Goal: Task Accomplishment & Management: Complete application form

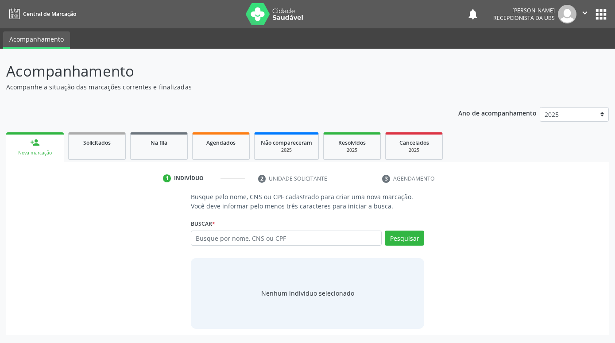
click at [329, 241] on input "text" at bounding box center [286, 238] width 191 height 15
click at [241, 237] on input "text" at bounding box center [286, 238] width 191 height 15
paste input "700505901032160"
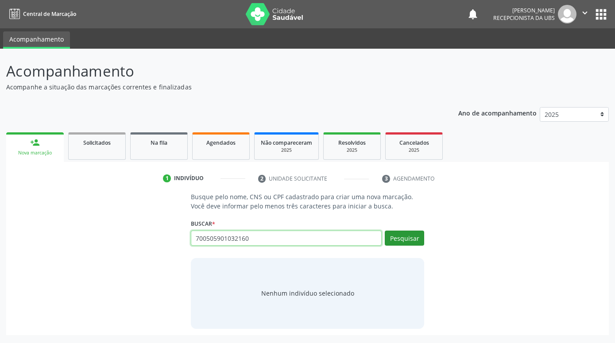
type input "700505901032160"
click at [422, 239] on button "Pesquisar" at bounding box center [404, 238] width 39 height 15
type input "700505901032160"
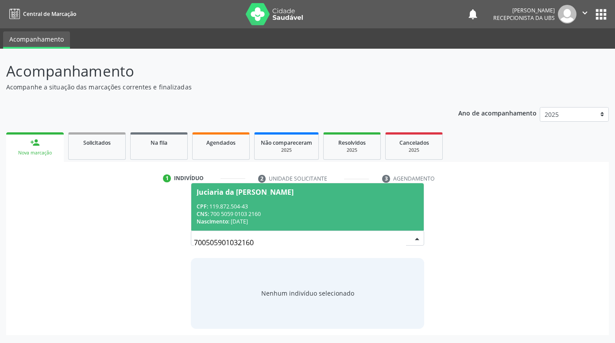
drag, startPoint x: 237, startPoint y: 202, endPoint x: 229, endPoint y: 203, distance: 7.7
click at [235, 202] on span "Juciaria da [PERSON_NAME] CPF: 119.872.504-43 CNS: 700 5059 0103 2160 Nasciment…" at bounding box center [307, 206] width 233 height 47
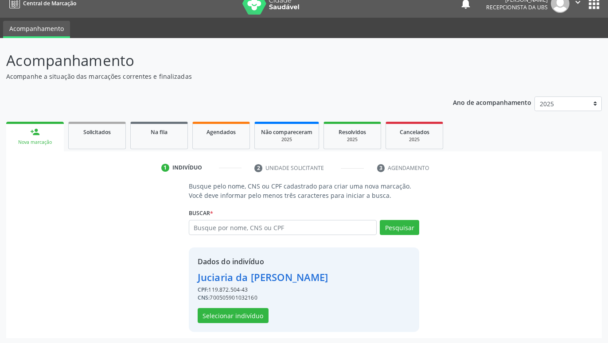
scroll to position [12, 0]
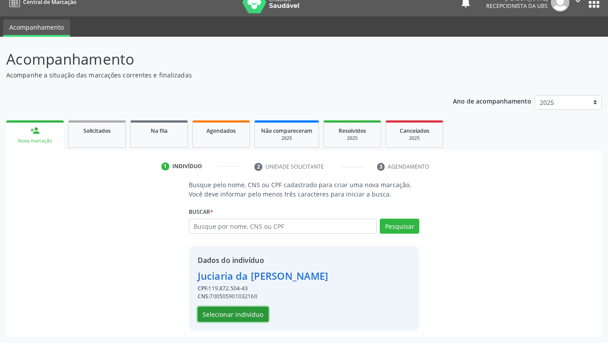
click at [227, 313] on button "Selecionar indivíduo" at bounding box center [233, 314] width 71 height 15
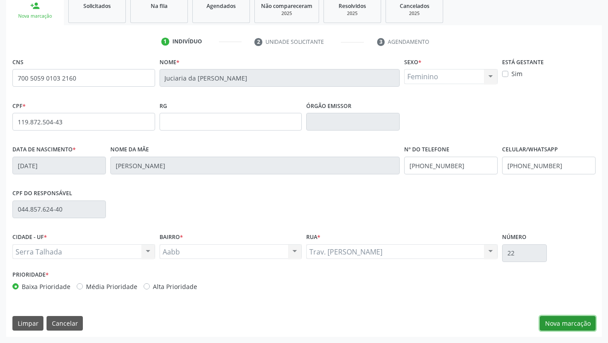
click at [584, 325] on button "Nova marcação" at bounding box center [568, 323] width 56 height 15
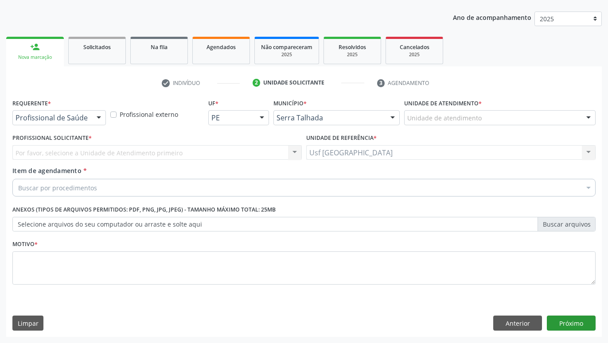
scroll to position [96, 0]
click at [93, 116] on div at bounding box center [98, 118] width 13 height 15
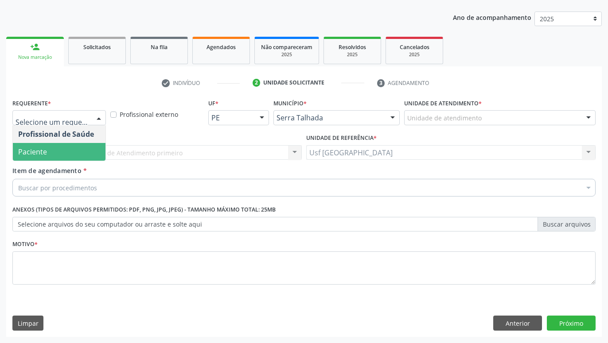
click at [70, 150] on span "Paciente" at bounding box center [59, 152] width 93 height 18
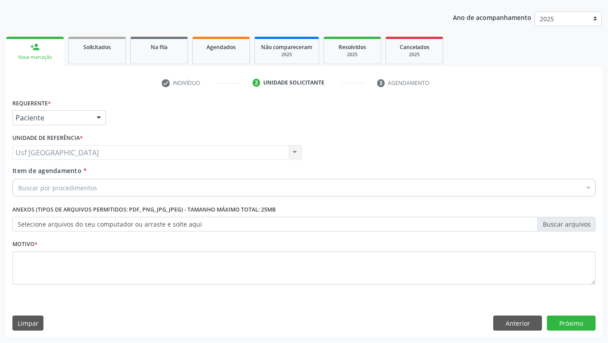
click at [121, 190] on div "Buscar por procedimentos" at bounding box center [303, 188] width 583 height 18
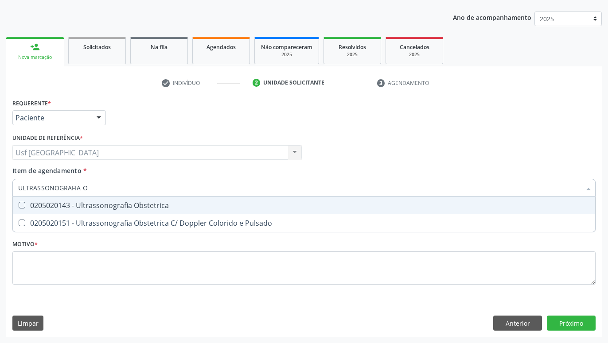
type input "ULTRASSONOGRAFIA OB"
click at [83, 203] on div "0205020143 - Ultrassonografia Obstetrica" at bounding box center [303, 205] width 571 height 7
checkbox Obstetrica "true"
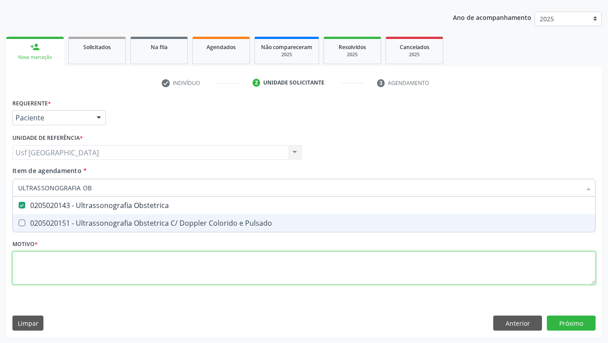
click at [107, 260] on textarea at bounding box center [303, 269] width 583 height 34
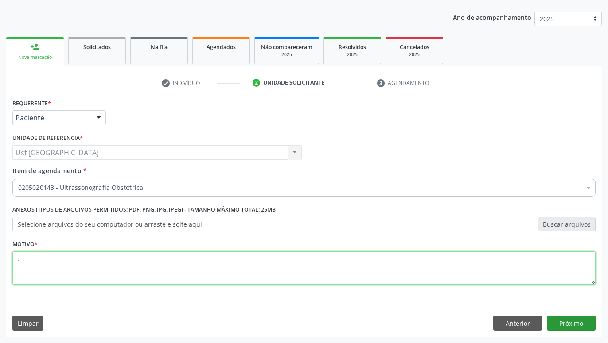
type textarea "."
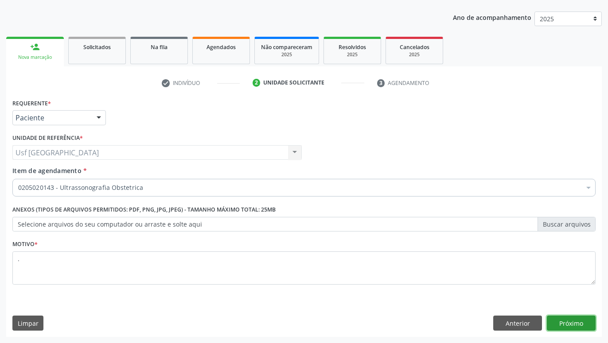
click at [568, 322] on button "Próximo" at bounding box center [571, 323] width 49 height 15
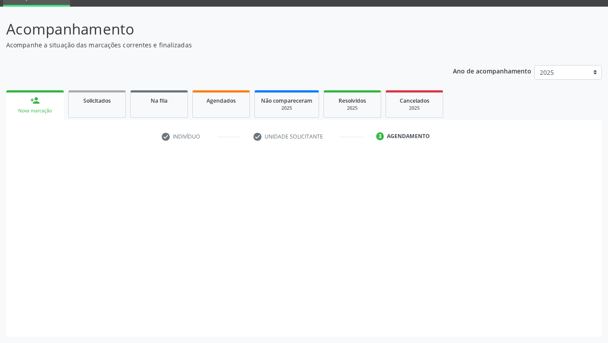
scroll to position [42, 0]
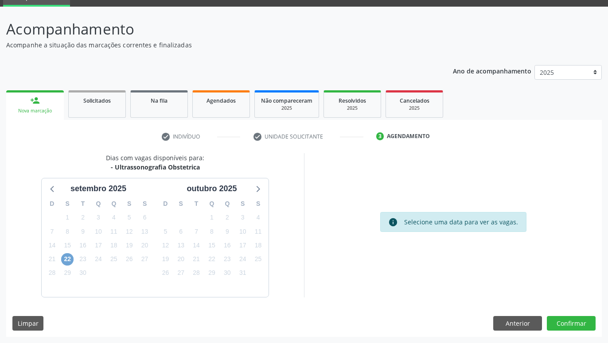
click at [66, 259] on span "22" at bounding box center [67, 259] width 12 height 12
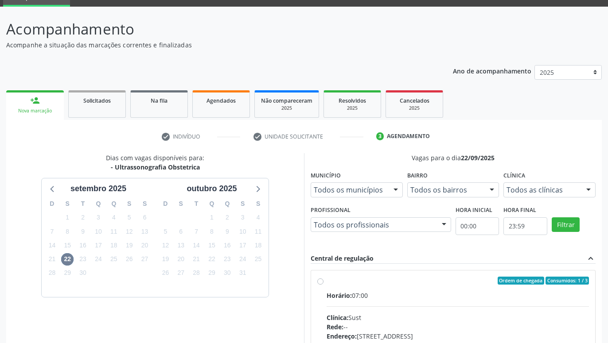
click at [326, 279] on label "Ordem de chegada Consumidos: 1 / 3 Horário: 07:00 Clínica: Sust Rede: -- Endere…" at bounding box center [457, 345] width 262 height 136
click at [319, 279] on input "Ordem de chegada Consumidos: 1 / 3 Horário: 07:00 Clínica: Sust Rede: -- Endere…" at bounding box center [320, 281] width 6 height 8
radio input "true"
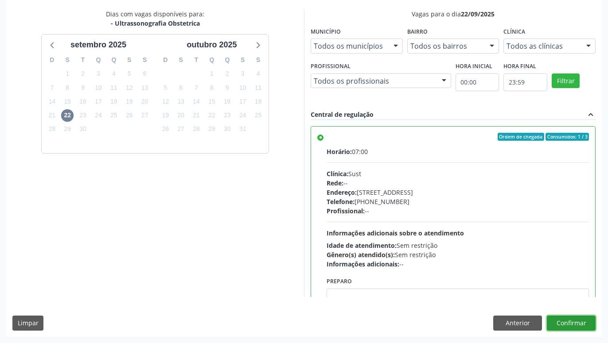
click at [568, 321] on button "Confirmar" at bounding box center [571, 323] width 49 height 15
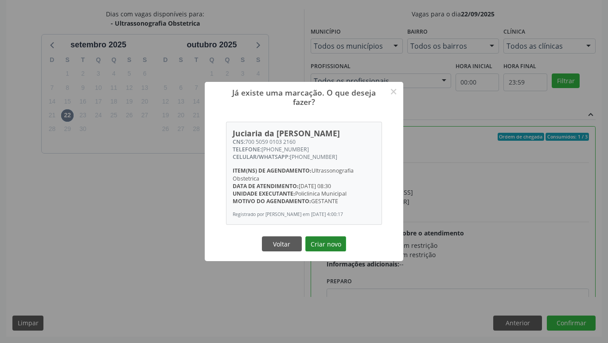
click at [322, 242] on button "Criar novo" at bounding box center [325, 244] width 41 height 15
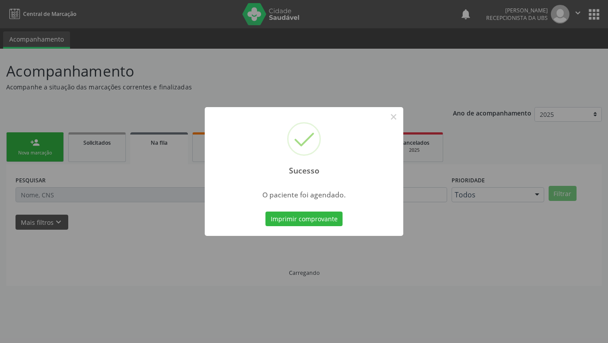
scroll to position [0, 0]
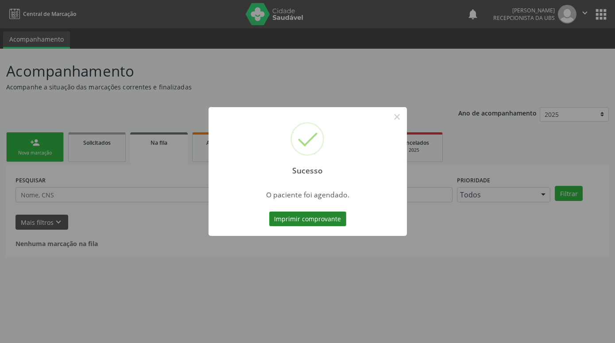
click at [330, 214] on button "Imprimir comprovante" at bounding box center [307, 219] width 77 height 15
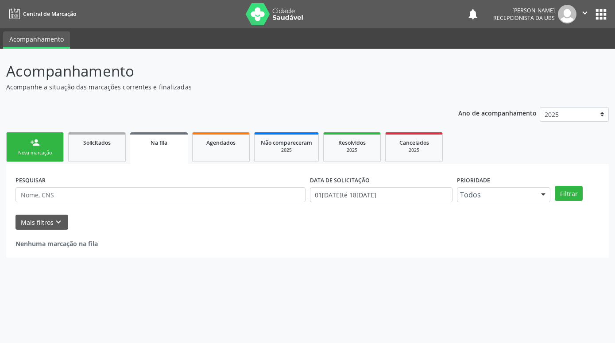
click at [39, 148] on div "person_add" at bounding box center [35, 143] width 10 height 10
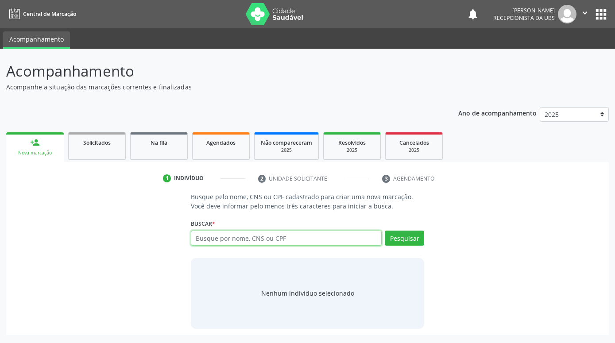
click at [266, 239] on input "text" at bounding box center [286, 238] width 191 height 15
paste input "700505901032160"
type input "700505901032160"
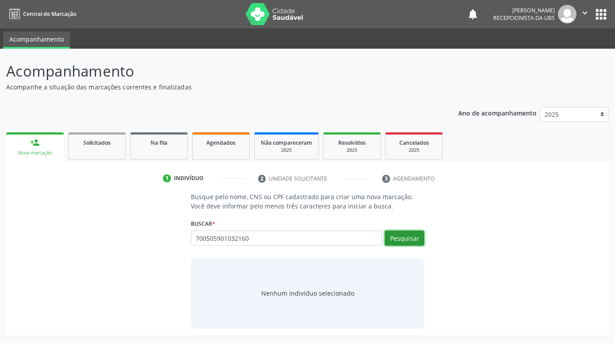
click at [412, 237] on button "Pesquisar" at bounding box center [404, 238] width 39 height 15
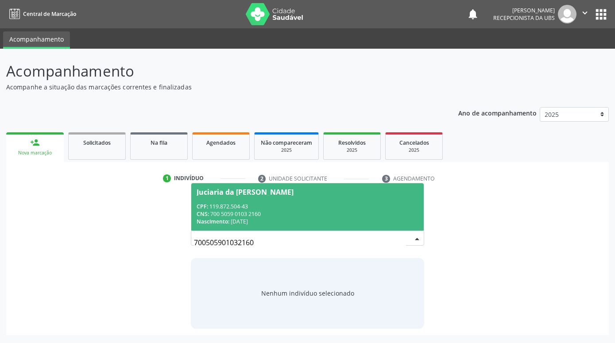
click at [345, 193] on div "Juciaria da [PERSON_NAME]" at bounding box center [308, 192] width 222 height 7
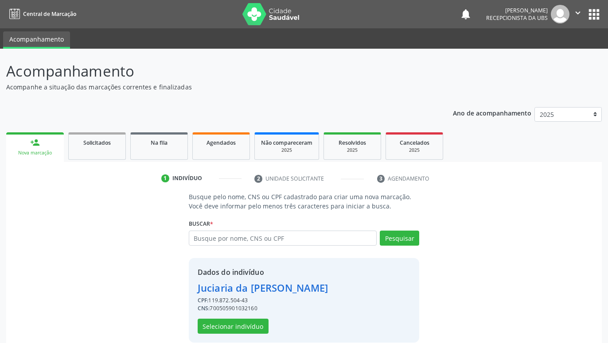
scroll to position [12, 0]
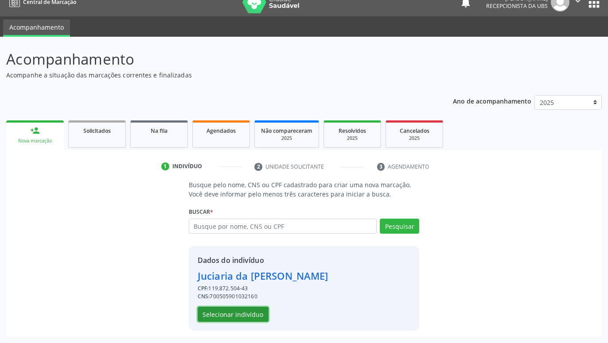
click at [243, 312] on button "Selecionar indivíduo" at bounding box center [233, 314] width 71 height 15
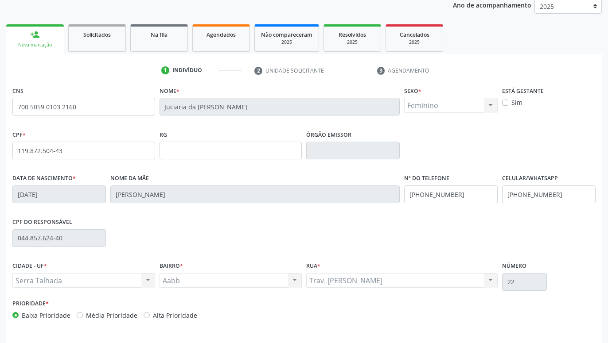
scroll to position [137, 0]
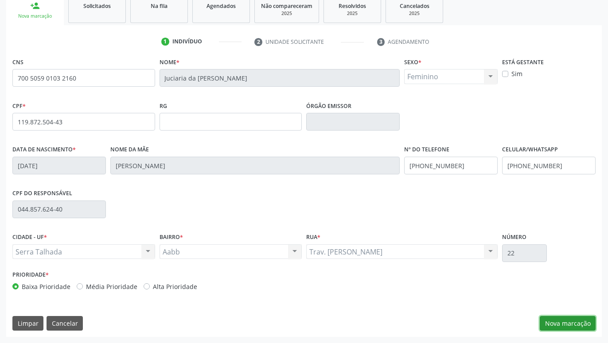
click at [576, 321] on button "Nova marcação" at bounding box center [568, 323] width 56 height 15
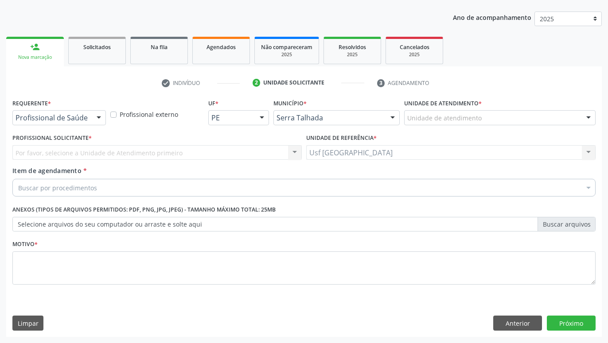
scroll to position [96, 0]
click at [95, 120] on div at bounding box center [98, 118] width 13 height 15
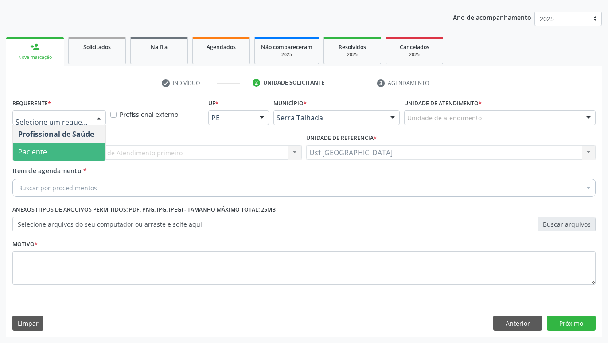
click at [69, 152] on span "Paciente" at bounding box center [59, 152] width 93 height 18
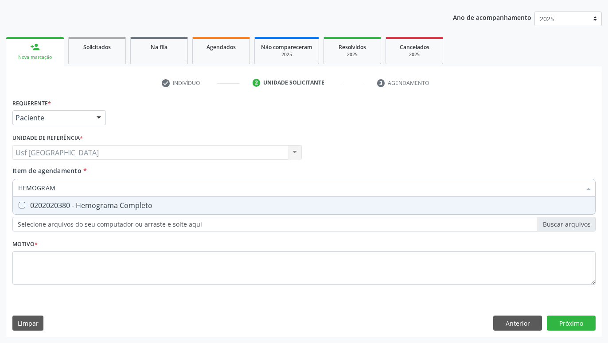
type input "HEMOGRAMA"
click at [87, 206] on div "0202020380 - Hemograma Completo" at bounding box center [303, 205] width 571 height 7
checkbox Completo "true"
type input "HEMOG"
checkbox Completo "false"
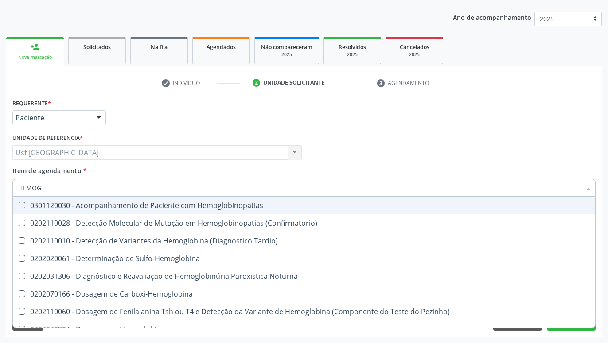
type input "HEMO"
checkbox Completo "false"
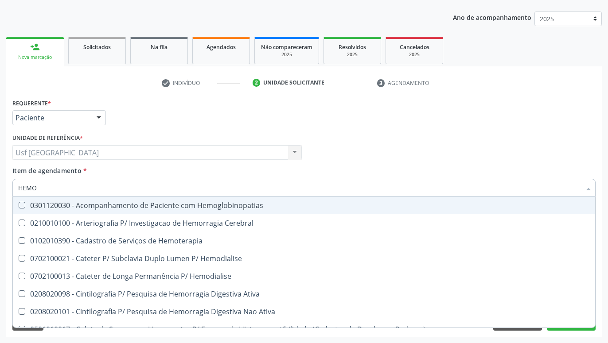
type input "HEM"
checkbox Completo "false"
checkbox Elástica "true"
type input "HE"
checkbox Elástica "false"
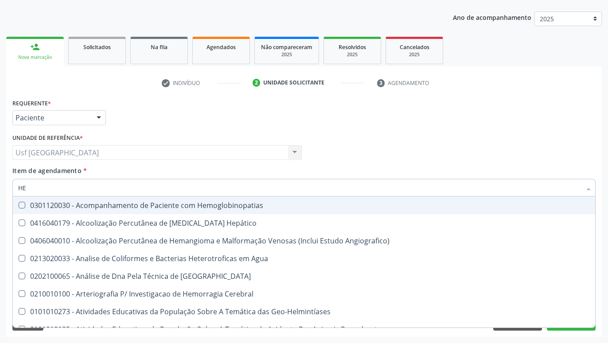
type input "H"
checkbox Completo "false"
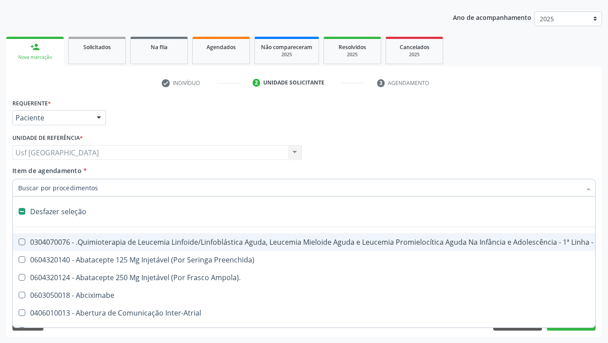
type input "R"
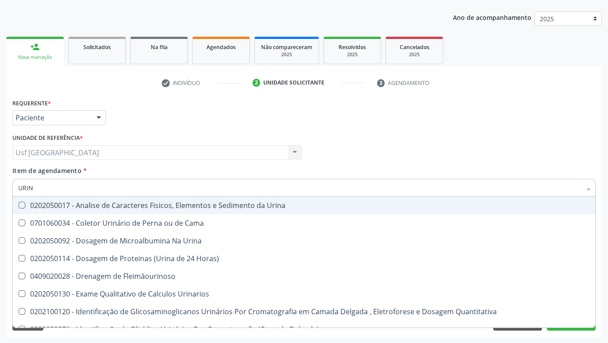
type input "URINA"
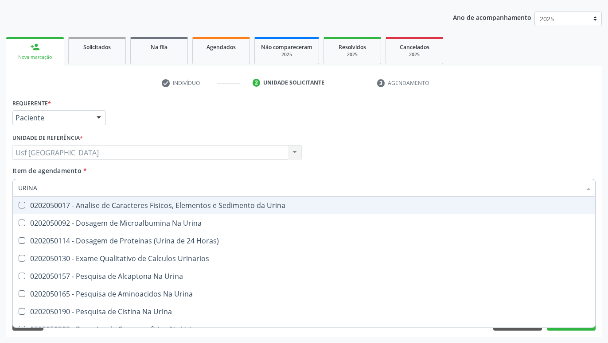
click at [88, 208] on div "0202050017 - Analise de Caracteres Fisicos, Elementos e Sedimento da Urina" at bounding box center [303, 205] width 571 height 7
checkbox Urina "true"
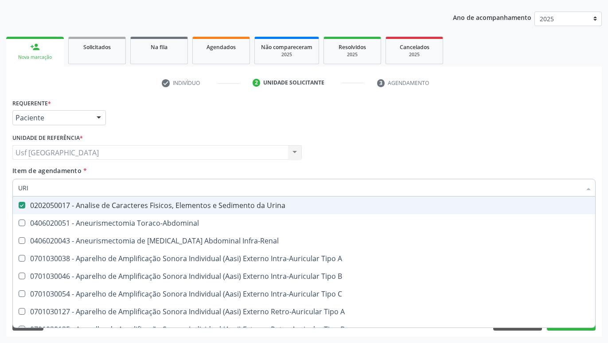
type input "UR"
checkbox Urina "false"
checkbox Cônica "true"
type input "U"
checkbox Cônica "false"
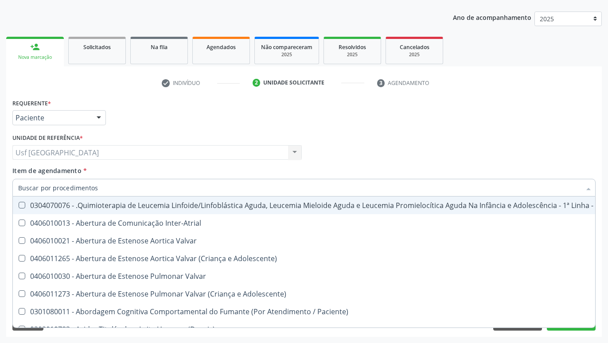
checkbox Urina "false"
checkbox Articulacoes "true"
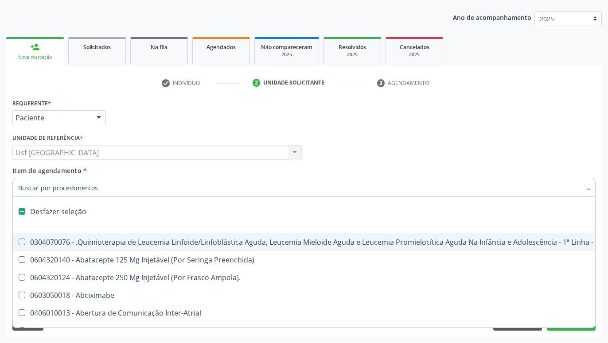
type input "T"
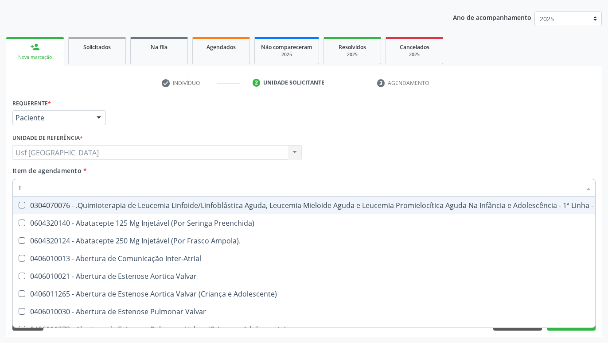
checkbox Urina "true"
checkbox Central "false"
type input "TO"
checkbox Transeptal "true"
checkbox Urina "false"
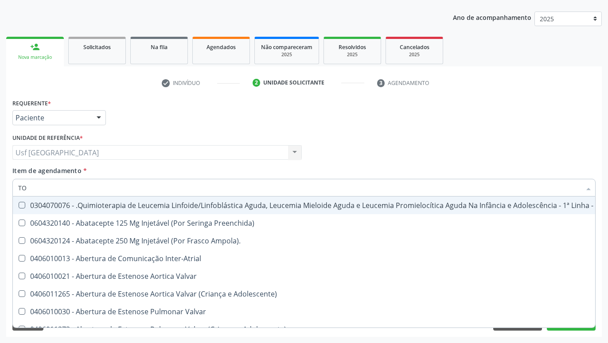
checkbox Leprae "true"
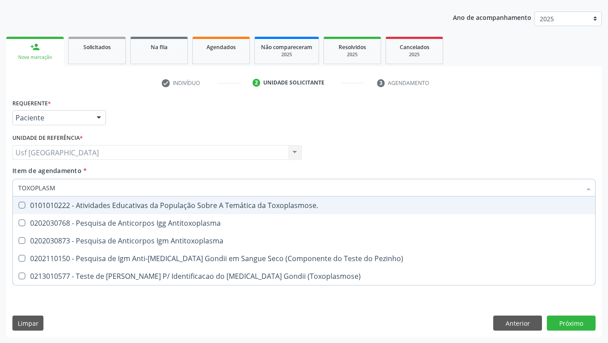
type input "TOXOPLAS"
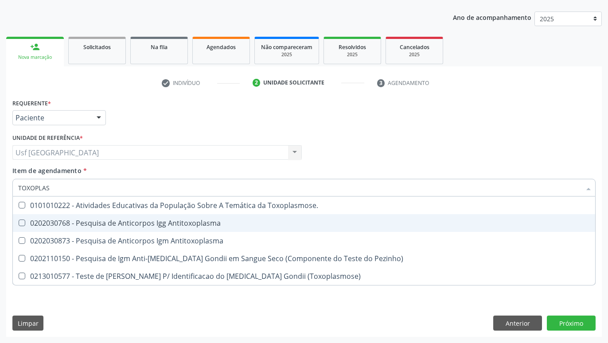
click at [103, 221] on div "0202030768 - Pesquisa de Anticorpos Igg Antitoxoplasma" at bounding box center [303, 223] width 571 height 7
checkbox Antitoxoplasma "true"
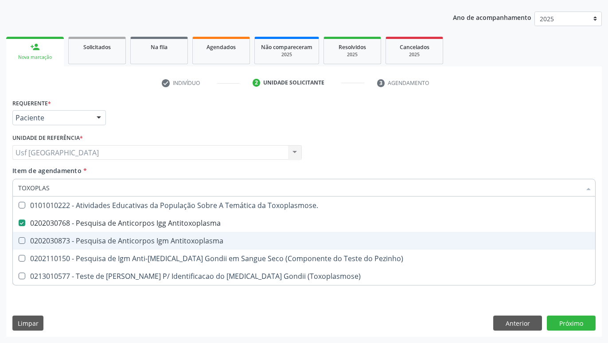
click at [98, 242] on div "0202030873 - Pesquisa de Anticorpos Igm Antitoxoplasma" at bounding box center [303, 240] width 571 height 7
checkbox Antitoxoplasma "true"
type input "TOX"
checkbox Antitoxoplasma "false"
checkbox Pezinho\) "true"
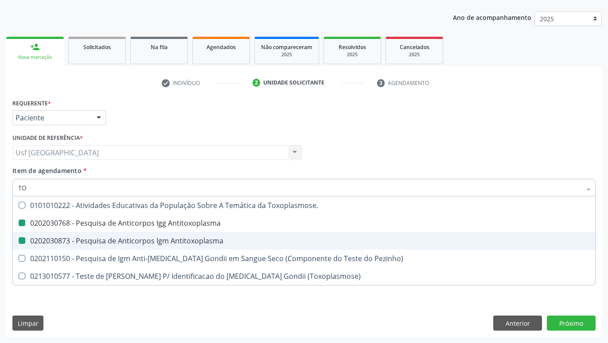
type input "T"
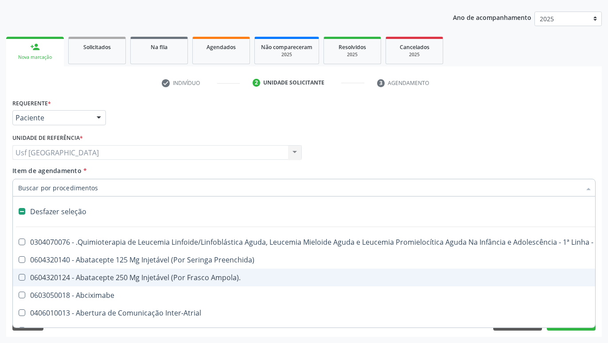
checkbox Ampola\)\ "false"
checkbox Abciximabe "false"
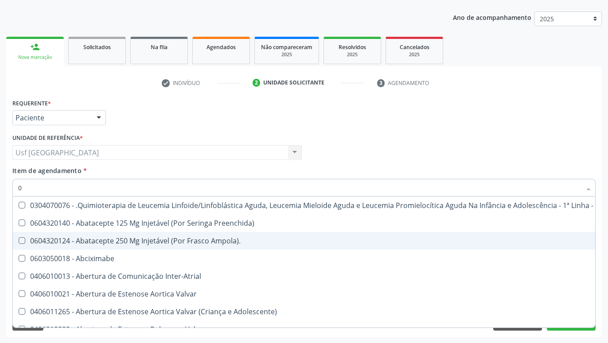
type input "02"
checkbox Coração "true"
checkbox Urina "false"
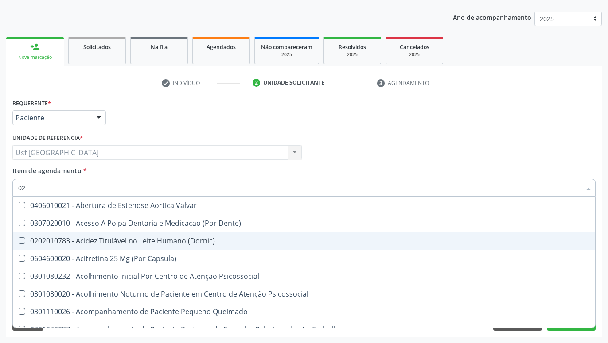
type input "020"
checkbox Terapeutica "true"
checkbox Urina "false"
checkbox \(T3\) "true"
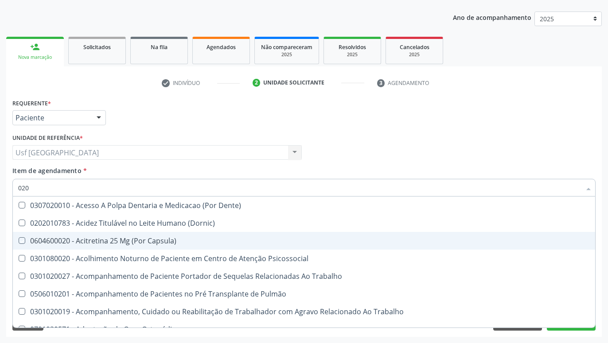
type input "0202"
checkbox Capsula\) "true"
checkbox Urina "false"
checkbox Biologica "true"
checkbox Dosagens\) "true"
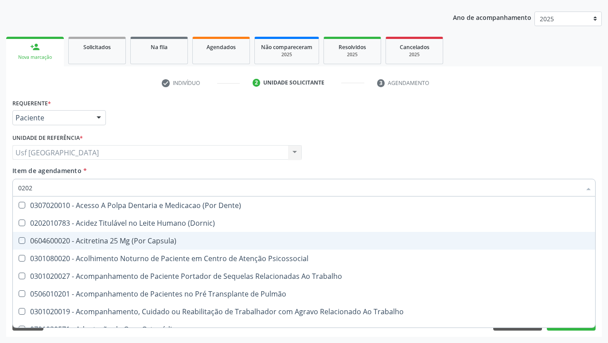
checkbox Euglobulina "true"
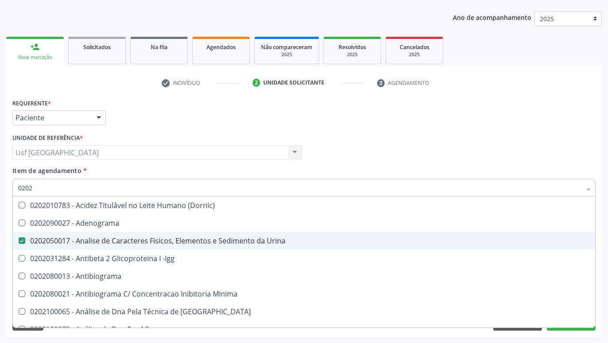
type input "02020"
checkbox Zinco "true"
checkbox Completo "false"
checkbox Carini "true"
checkbox Parceria\) "true"
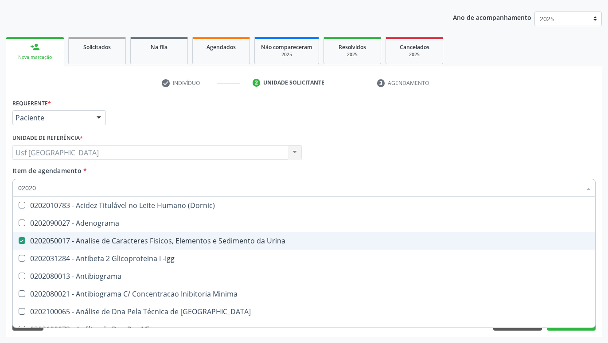
checkbox Antitoxoplasma "false"
type input "020208"
checkbox Urina "false"
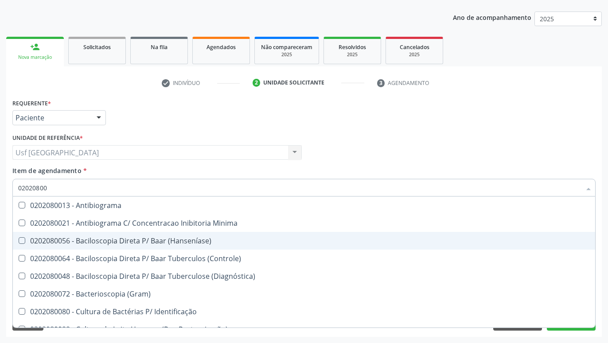
type input "020208008"
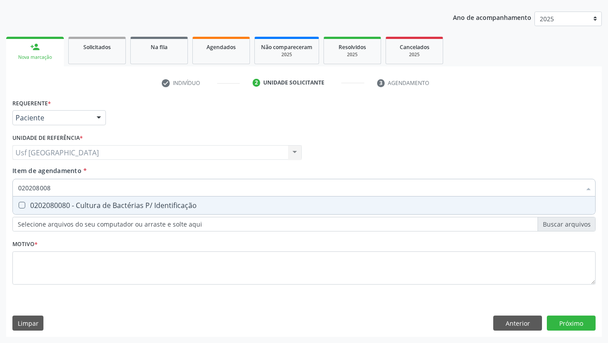
click at [72, 209] on div "0202080080 - Cultura de Bactérias P/ Identificação" at bounding box center [303, 205] width 571 height 7
checkbox Identificação "true"
type input "02020800"
checkbox Identificação "false"
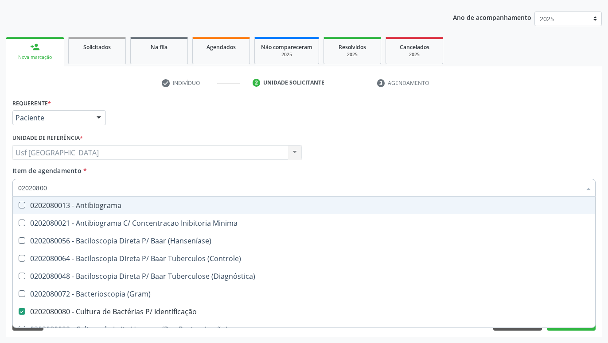
type input "0202080"
checkbox Identificação "false"
type input "0202"
checkbox \(Hanseníase\) "true"
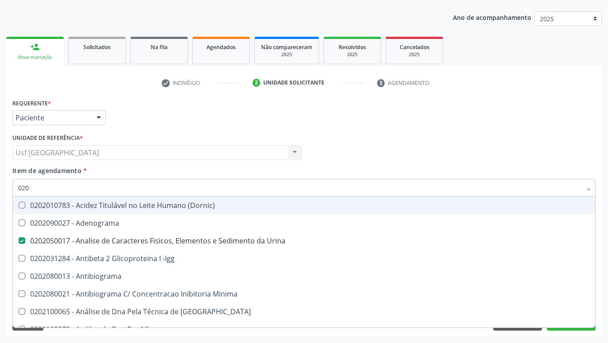
type input "02"
checkbox Urina "false"
checkbox Creatinina "false"
checkbox Identificação "false"
checkbox Ferro "true"
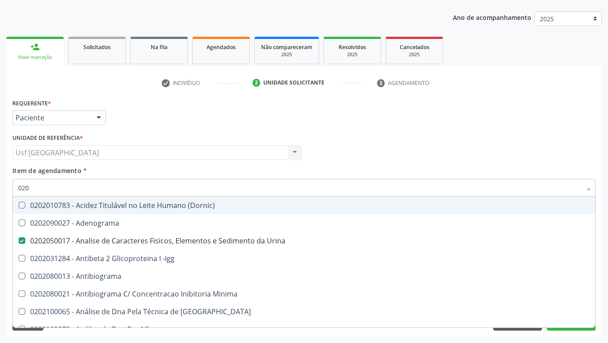
checkbox Completo "false"
checkbox Blot\/Imunoblot\) "false"
checkbox Antitoxoplasma "false"
checkbox Gestante "true"
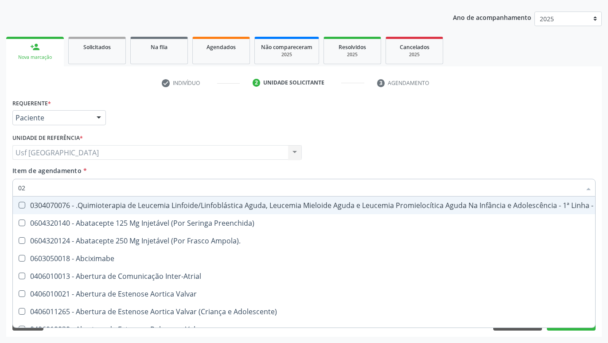
type input "0"
checkbox Coração "false"
checkbox Urina "true"
checkbox Aberto "false"
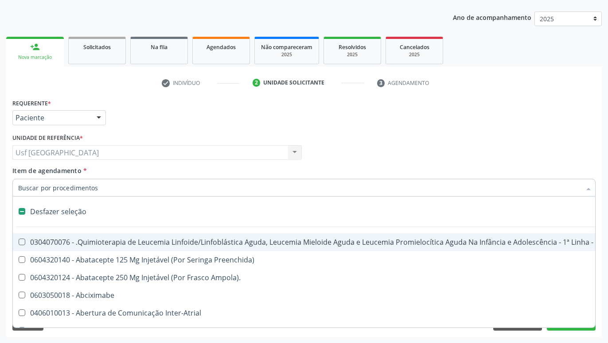
type input "C"
checkbox Punho "true"
checkbox Urina "false"
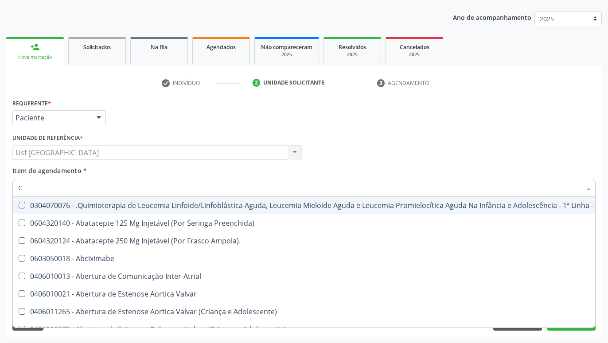
type input "CU"
checkbox Amnioscopia "true"
checkbox Urina "false"
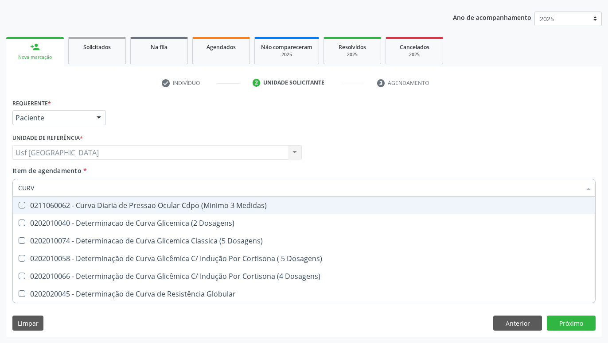
type input "CURVA"
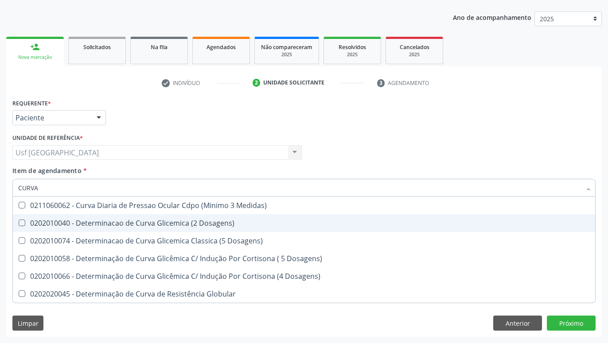
click at [124, 218] on span "0202010040 - Determinacao de Curva Glicemica (2 Dosagens)" at bounding box center [304, 223] width 582 height 18
checkbox Dosagens\) "true"
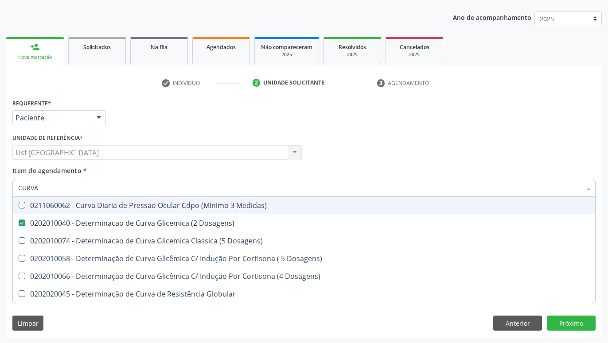
click at [193, 144] on div "Unidade de referência * Usf [GEOGRAPHIC_DATA] Usf [GEOGRAPHIC_DATA] Nenhum resu…" at bounding box center [156, 146] width 289 height 28
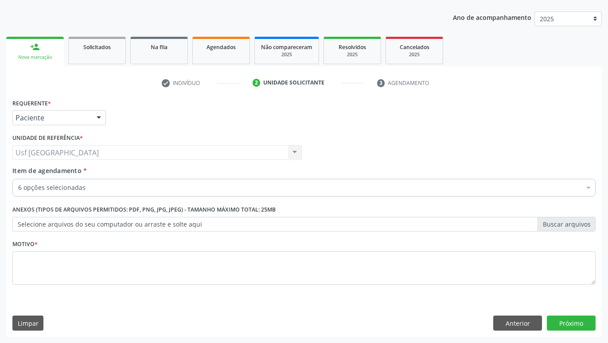
click at [220, 123] on div "Requerente * Paciente Profissional de Saúde Paciente Nenhum resultado encontrad…" at bounding box center [303, 114] width 587 height 35
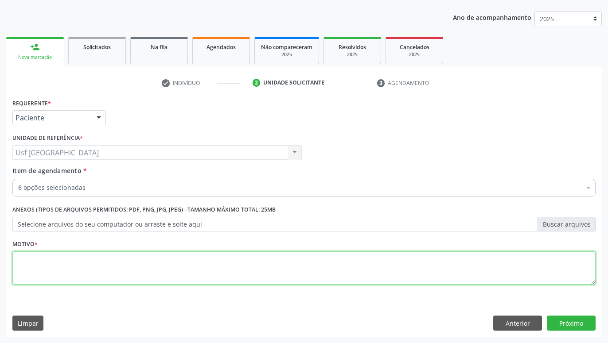
click at [167, 278] on textarea at bounding box center [303, 269] width 583 height 34
type textarea "GESTANTE"
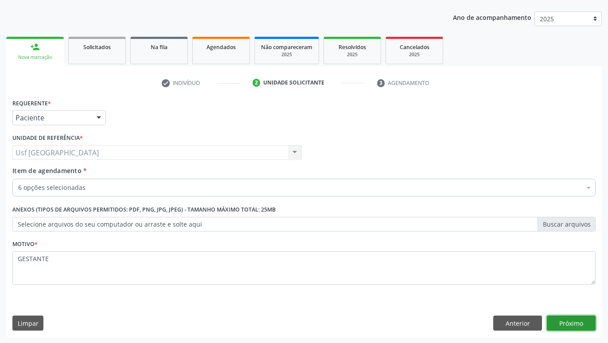
click at [591, 325] on button "Próximo" at bounding box center [571, 323] width 49 height 15
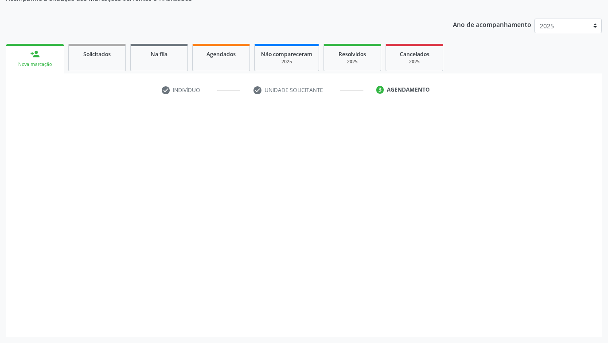
scroll to position [89, 0]
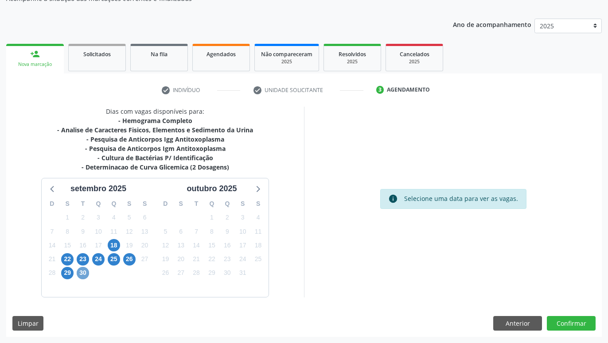
click at [83, 270] on span "30" at bounding box center [83, 273] width 12 height 12
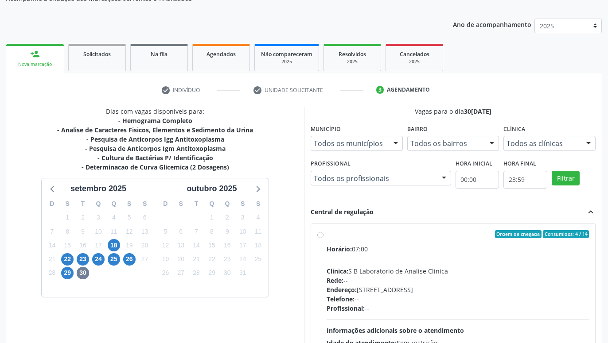
click at [326, 233] on label "Ordem de chegada Consumidos: 4 / 14 Horário: 07:00 Clínica: S B Laboratorio de …" at bounding box center [457, 298] width 262 height 136
click at [323, 233] on input "Ordem de chegada Consumidos: 4 / 14 Horário: 07:00 Clínica: S B Laboratorio de …" at bounding box center [320, 234] width 6 height 8
radio input "true"
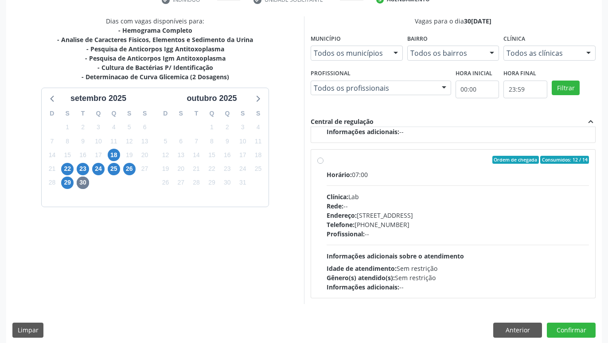
scroll to position [186, 0]
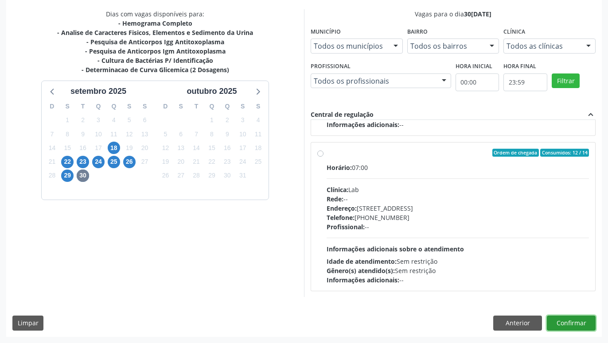
click at [576, 322] on button "Confirmar" at bounding box center [571, 323] width 49 height 15
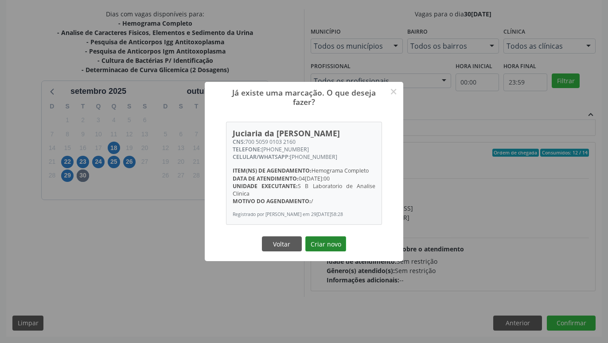
click at [334, 244] on button "Criar novo" at bounding box center [325, 244] width 41 height 15
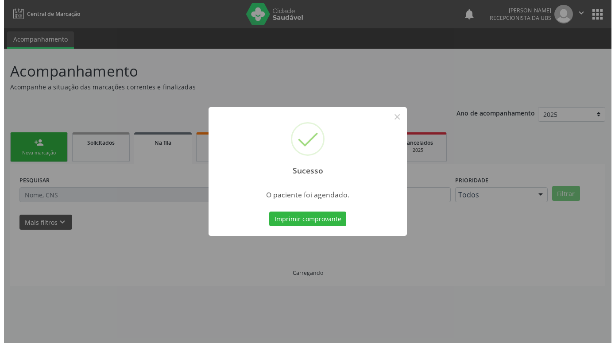
scroll to position [0, 0]
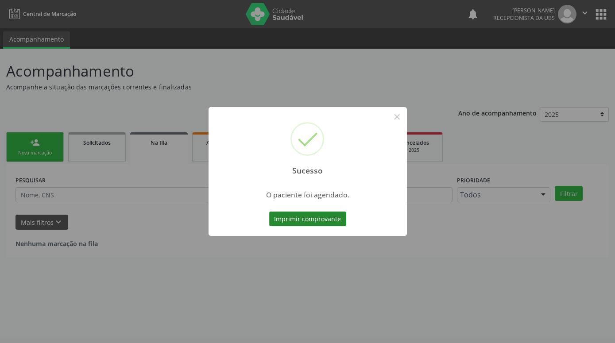
click at [296, 215] on button "Imprimir comprovante" at bounding box center [307, 219] width 77 height 15
